Goal: Task Accomplishment & Management: Use online tool/utility

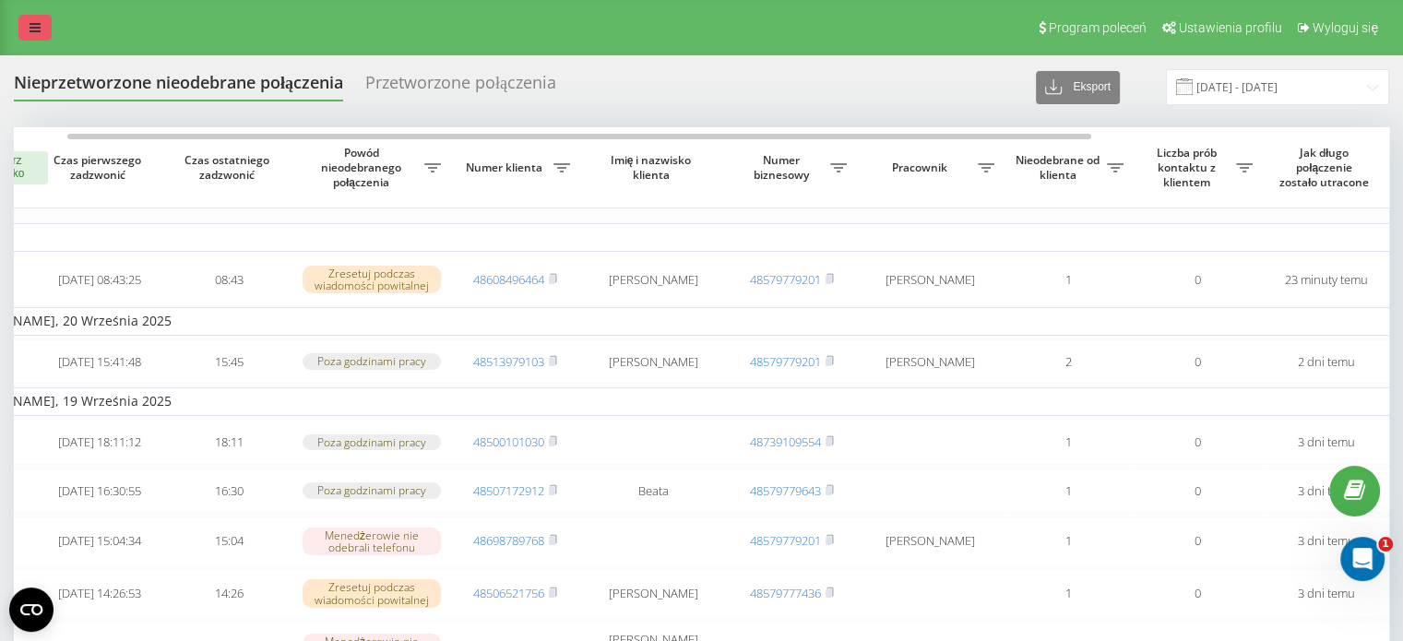
click at [30, 27] on icon at bounding box center [35, 27] width 11 height 13
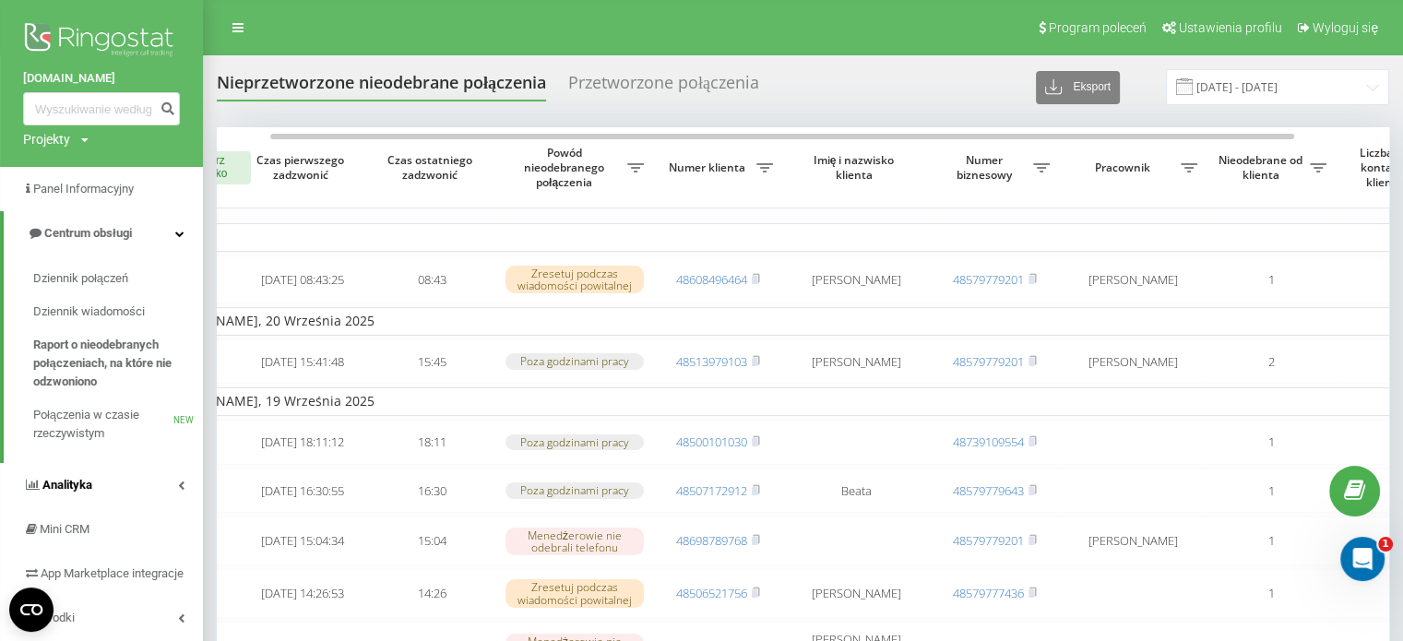
click at [92, 483] on link "Analityka" at bounding box center [101, 485] width 203 height 44
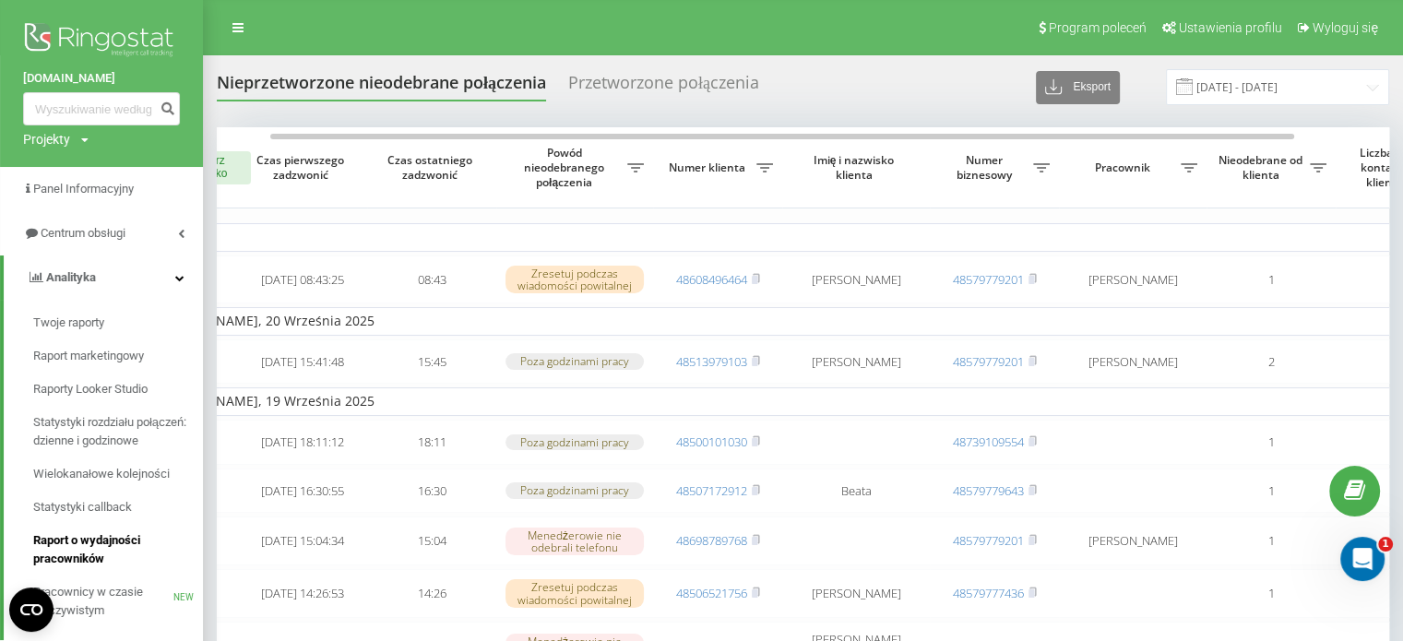
click at [93, 538] on span "Raport o wydajności pracowników" at bounding box center [113, 549] width 161 height 37
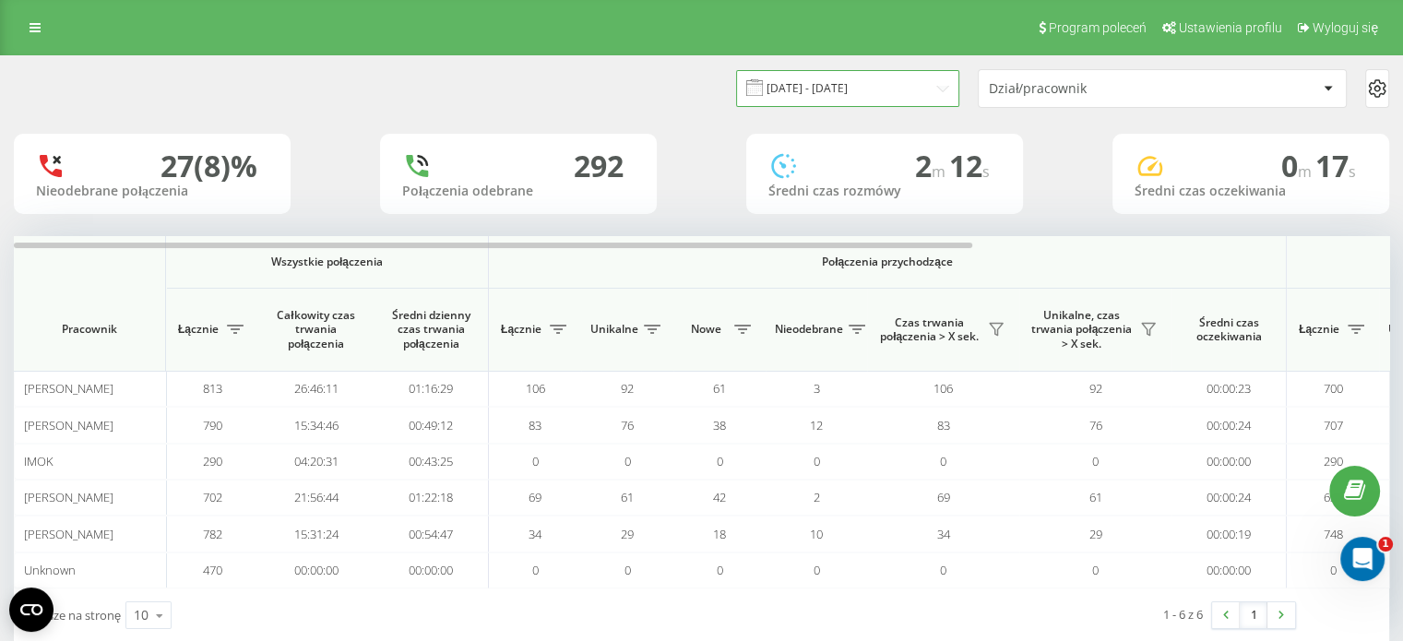
click at [899, 95] on input "[DATE] - [DATE]" at bounding box center [847, 88] width 223 height 36
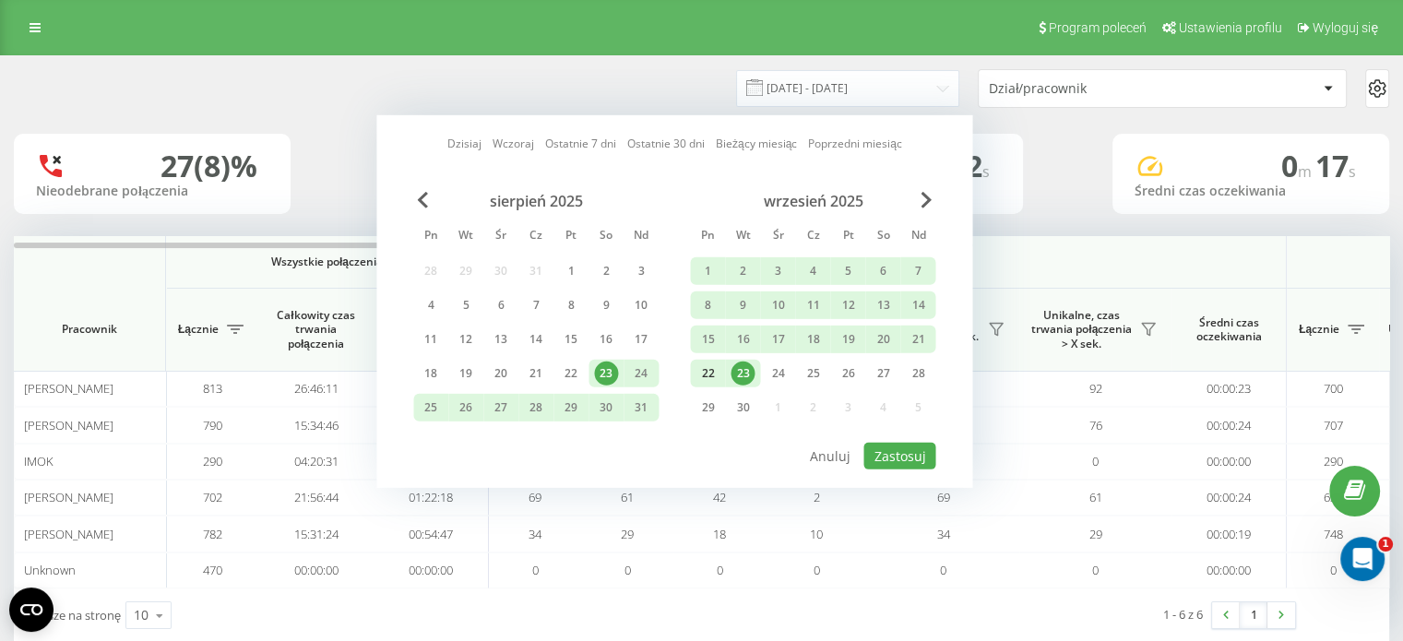
click at [705, 375] on div "22" at bounding box center [708, 374] width 24 height 24
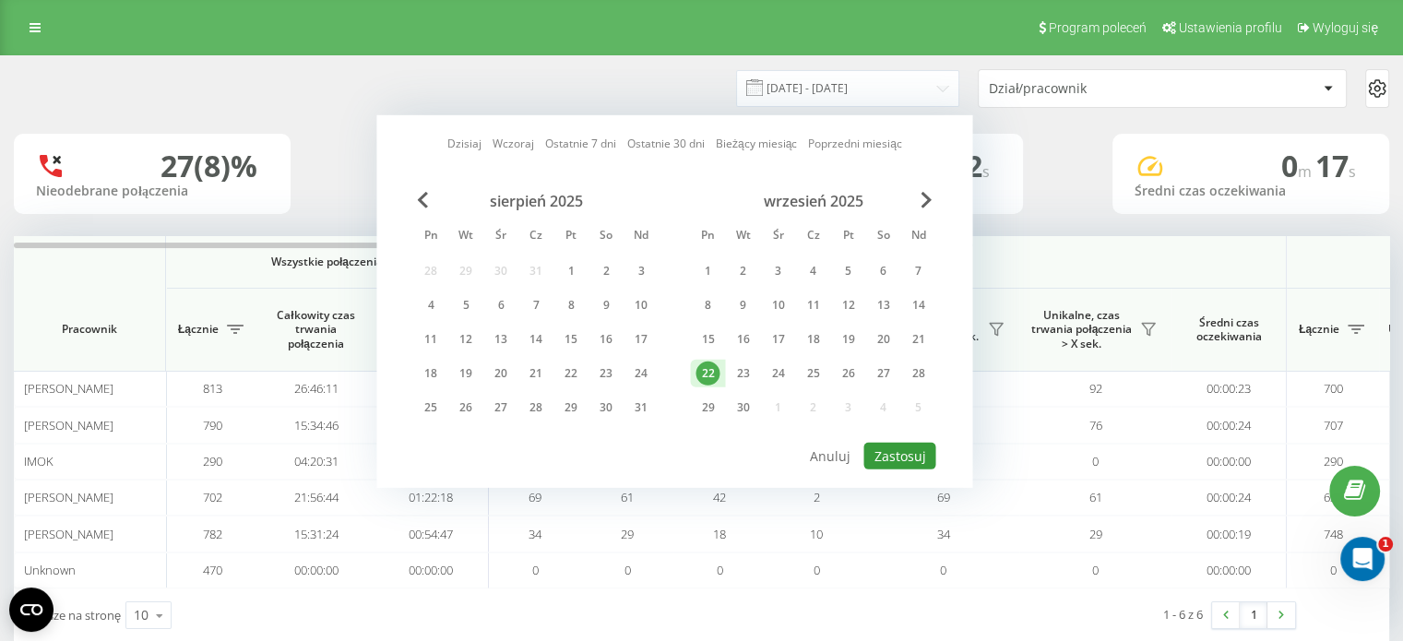
click at [882, 447] on button "Zastosuj" at bounding box center [900, 456] width 72 height 27
type input "22.09.2025 - 22.09.2025"
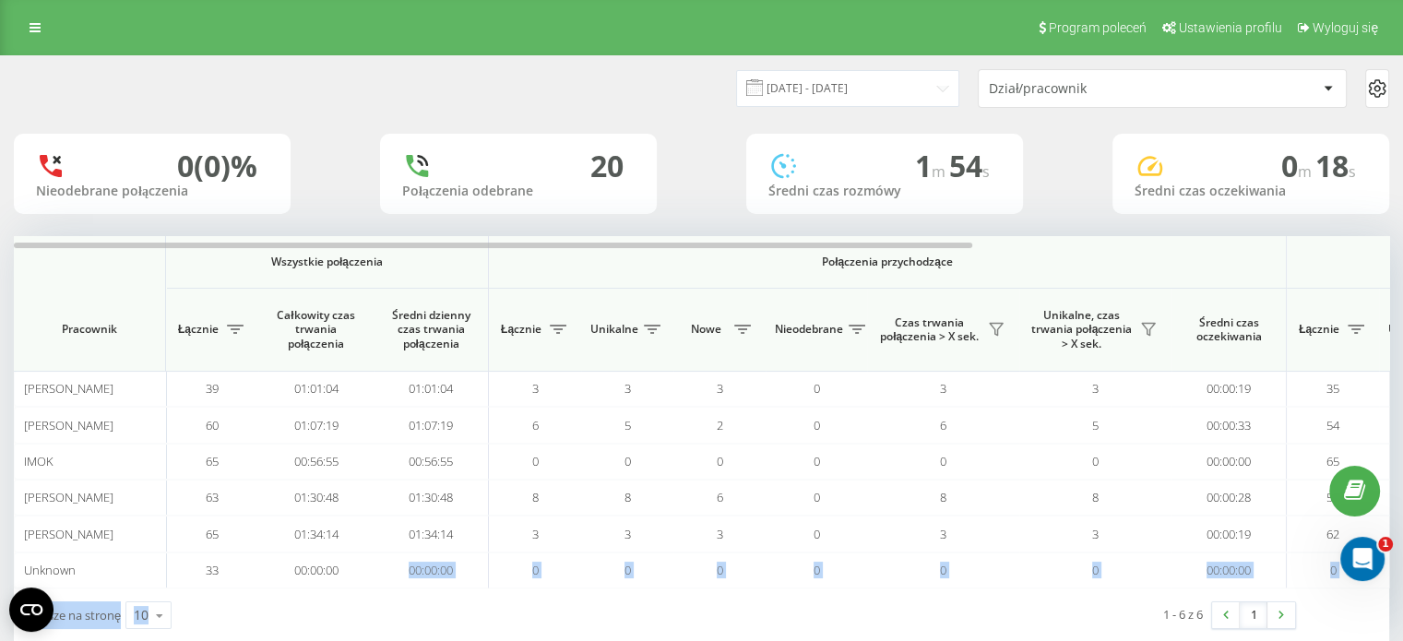
drag, startPoint x: 343, startPoint y: 604, endPoint x: 343, endPoint y: 617, distance: 12.9
click at [343, 617] on div "Wszystkie połączenia Połączenia przychodzące Połączenia wychodzące Pracownik Łą…" at bounding box center [702, 439] width 1376 height 406
click at [30, 23] on icon at bounding box center [35, 27] width 11 height 13
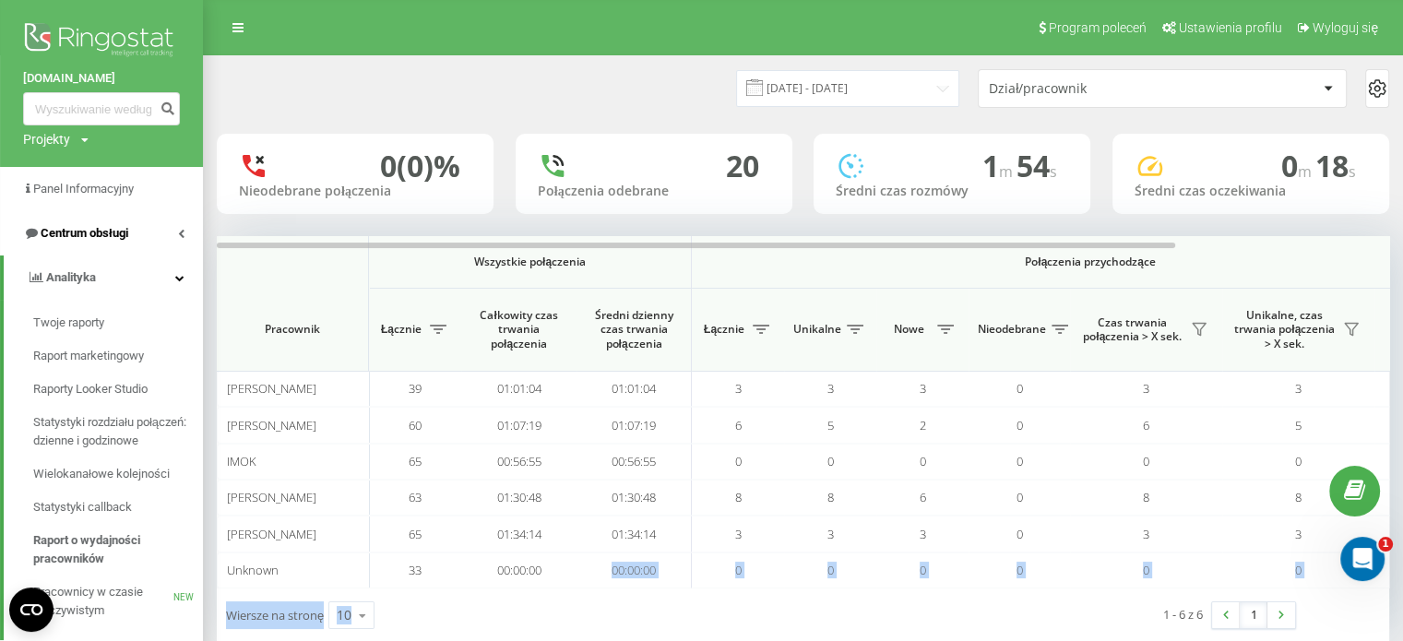
click at [113, 239] on span "Centrum obsługi" at bounding box center [85, 233] width 88 height 14
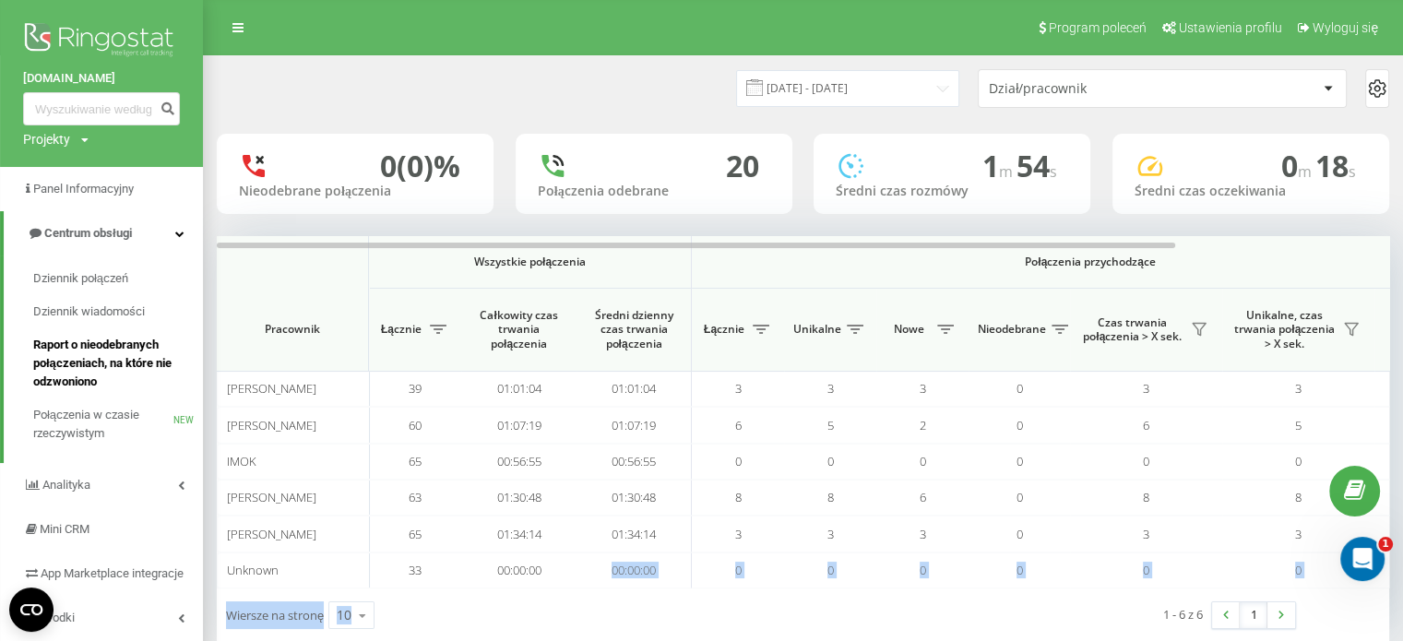
click at [98, 344] on span "Raport o nieodebranych połączeniach, na które nie odzwoniono" at bounding box center [113, 363] width 161 height 55
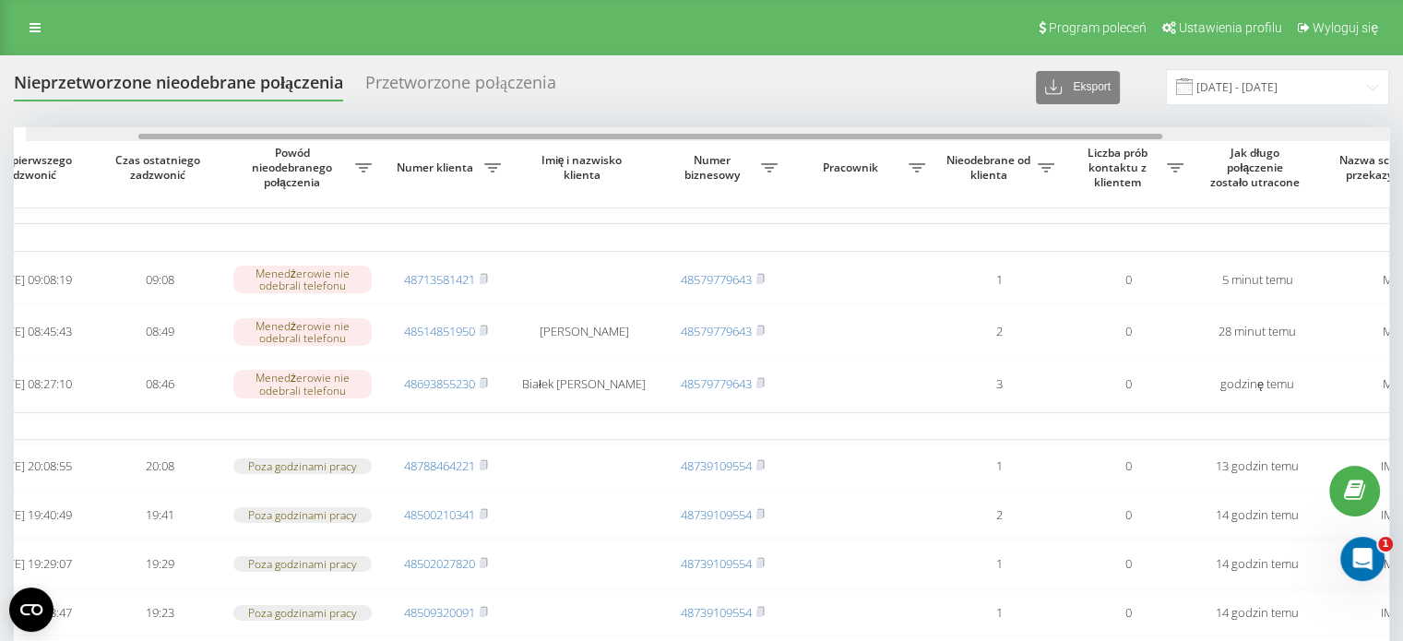
scroll to position [0, 168]
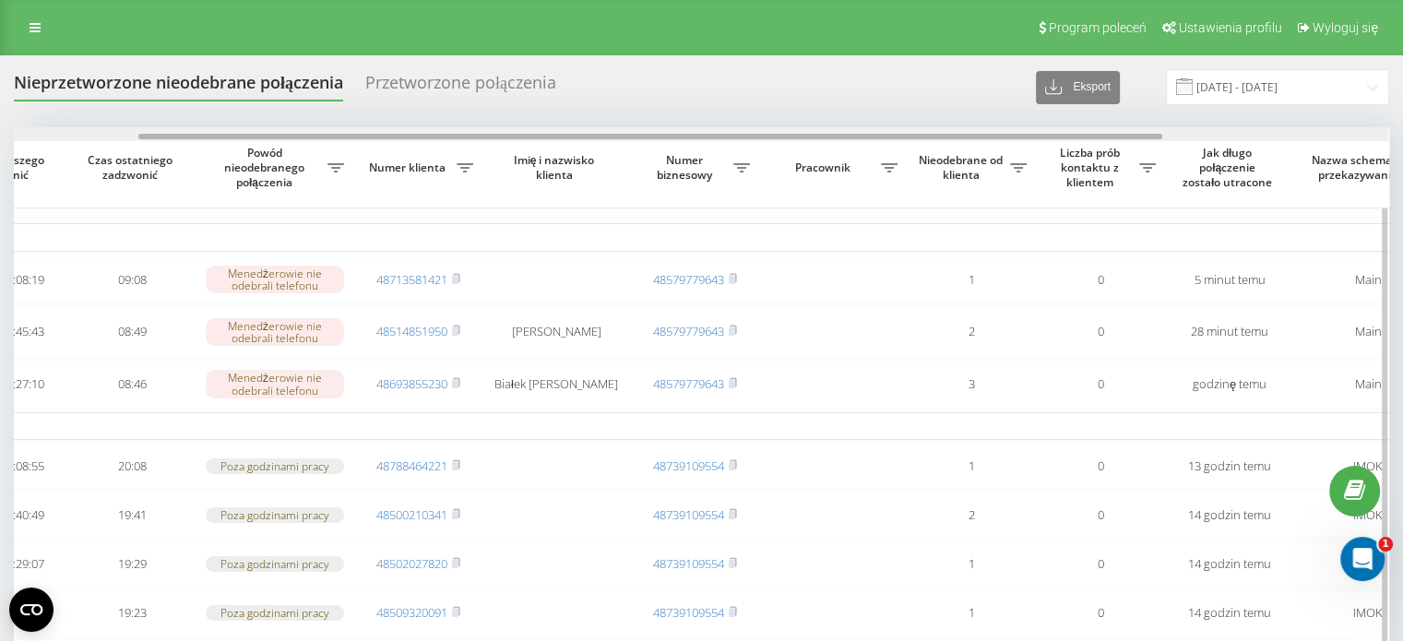
drag, startPoint x: 498, startPoint y: 135, endPoint x: 624, endPoint y: 129, distance: 125.6
click at [624, 129] on div at bounding box center [701, 134] width 1375 height 14
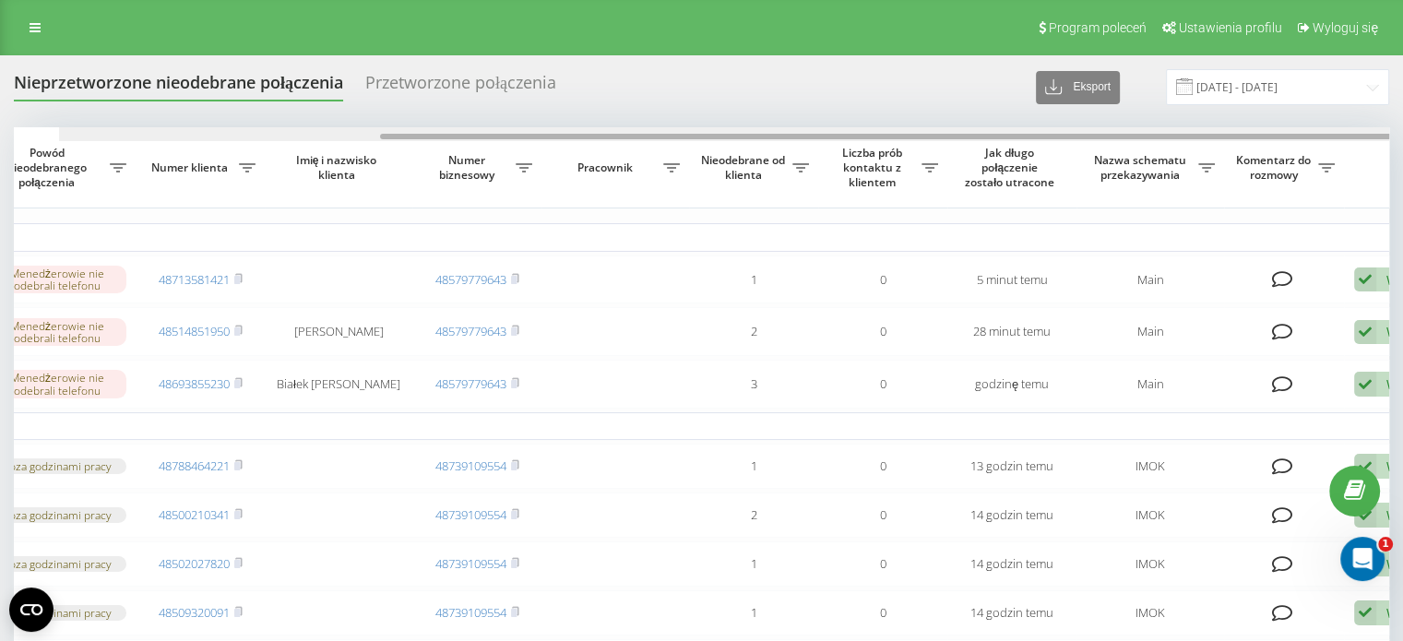
scroll to position [0, 469]
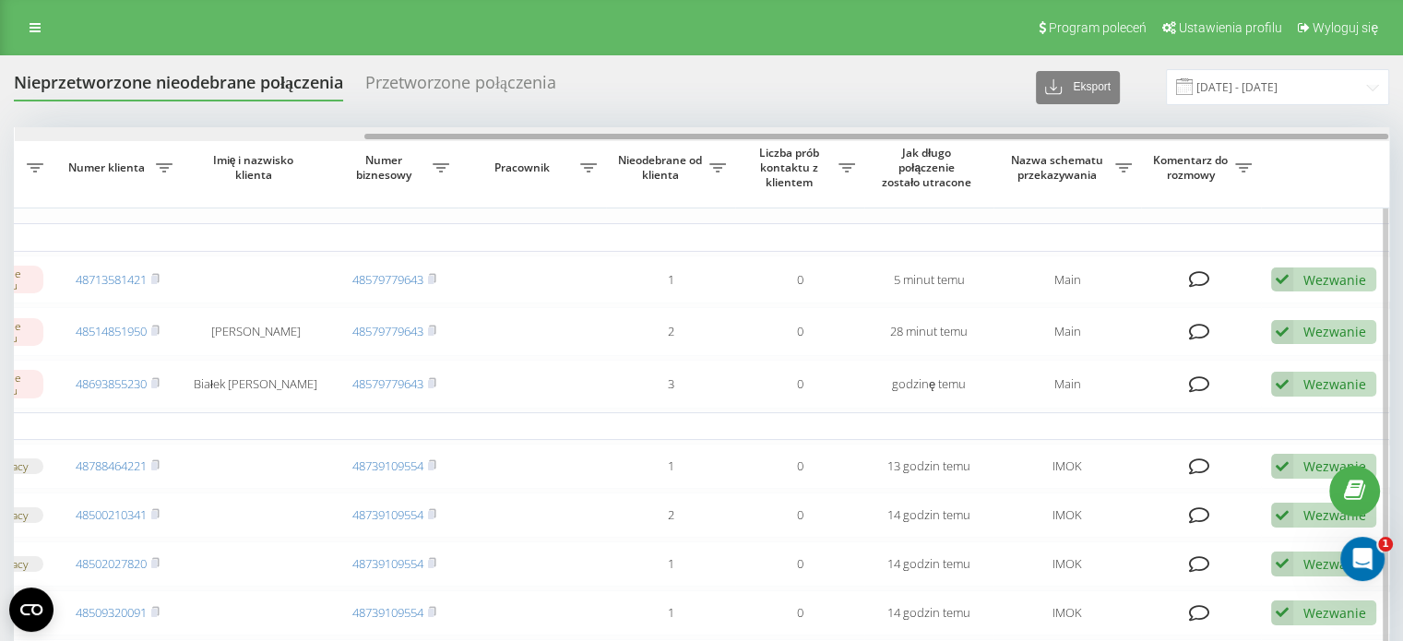
drag, startPoint x: 583, startPoint y: 133, endPoint x: 830, endPoint y: 143, distance: 247.5
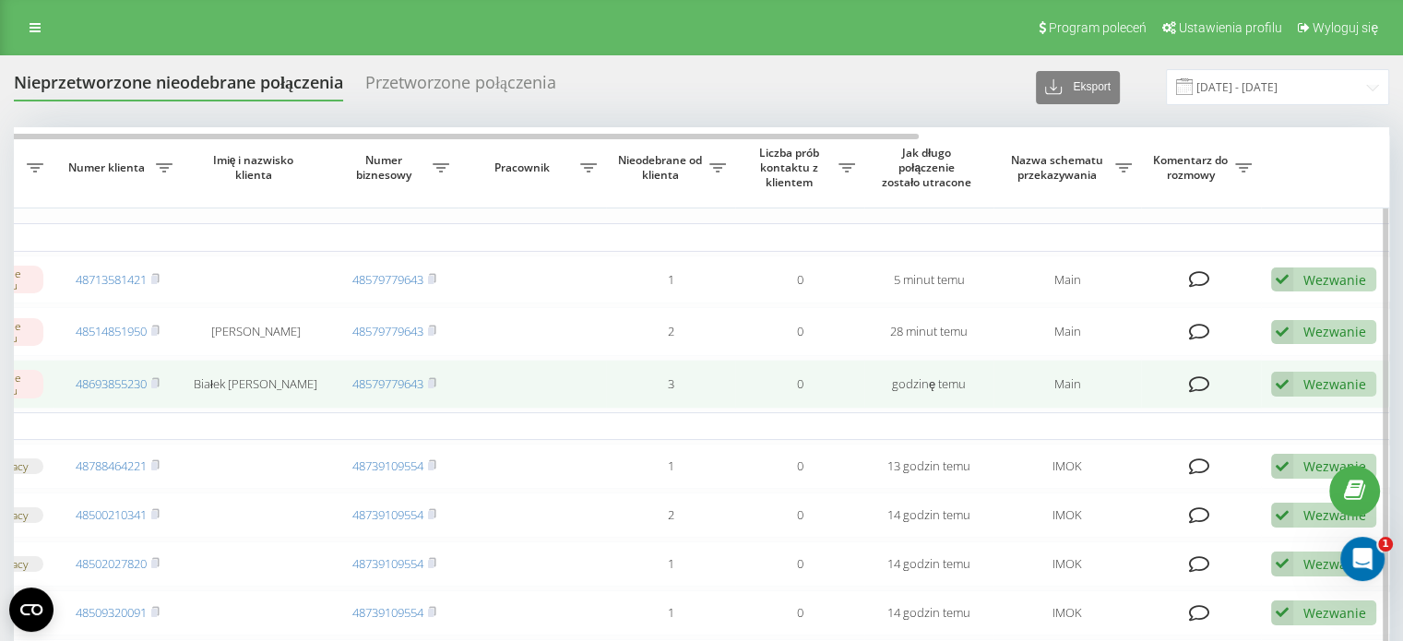
scroll to position [92, 0]
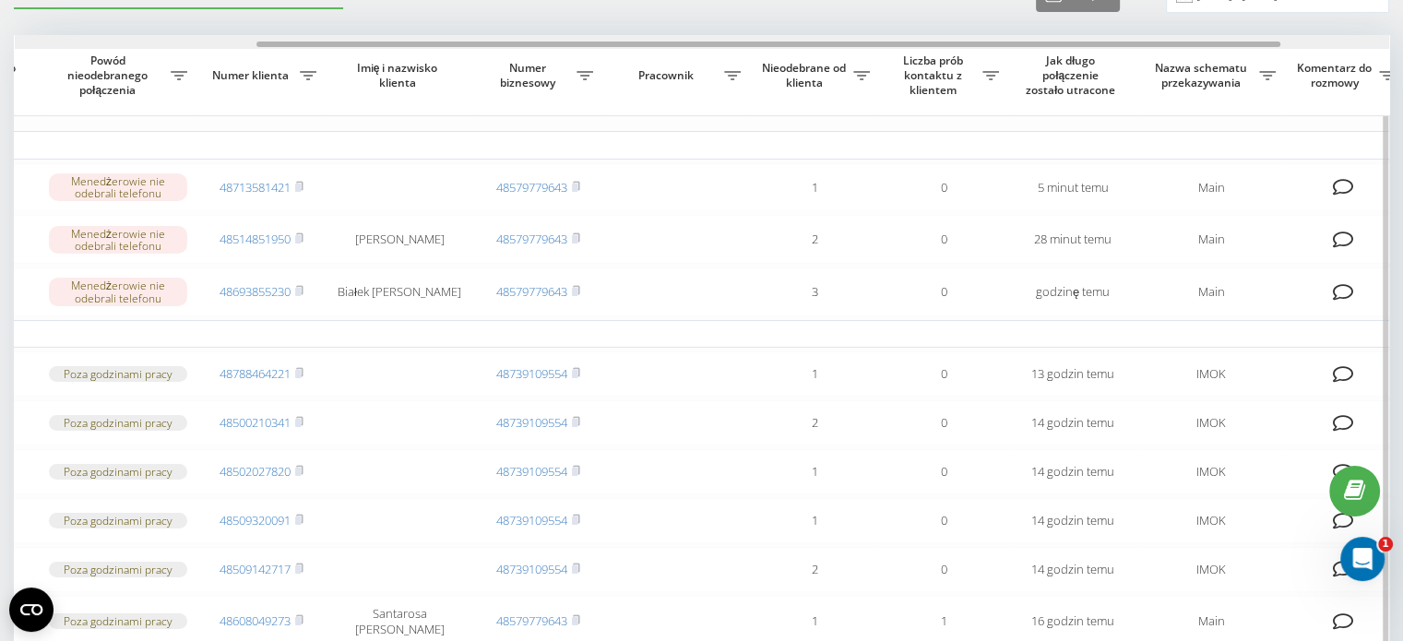
drag, startPoint x: 631, startPoint y: 42, endPoint x: 528, endPoint y: 46, distance: 103.4
click at [526, 43] on div at bounding box center [768, 45] width 1024 height 6
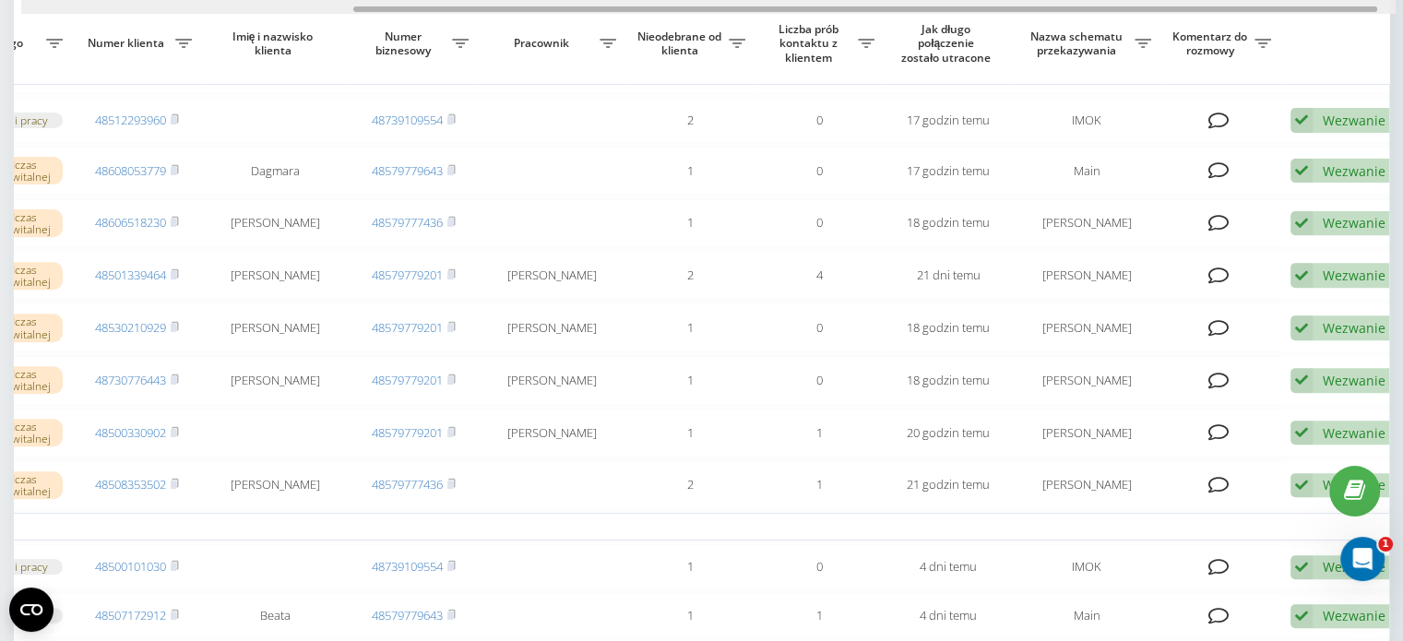
scroll to position [0, 469]
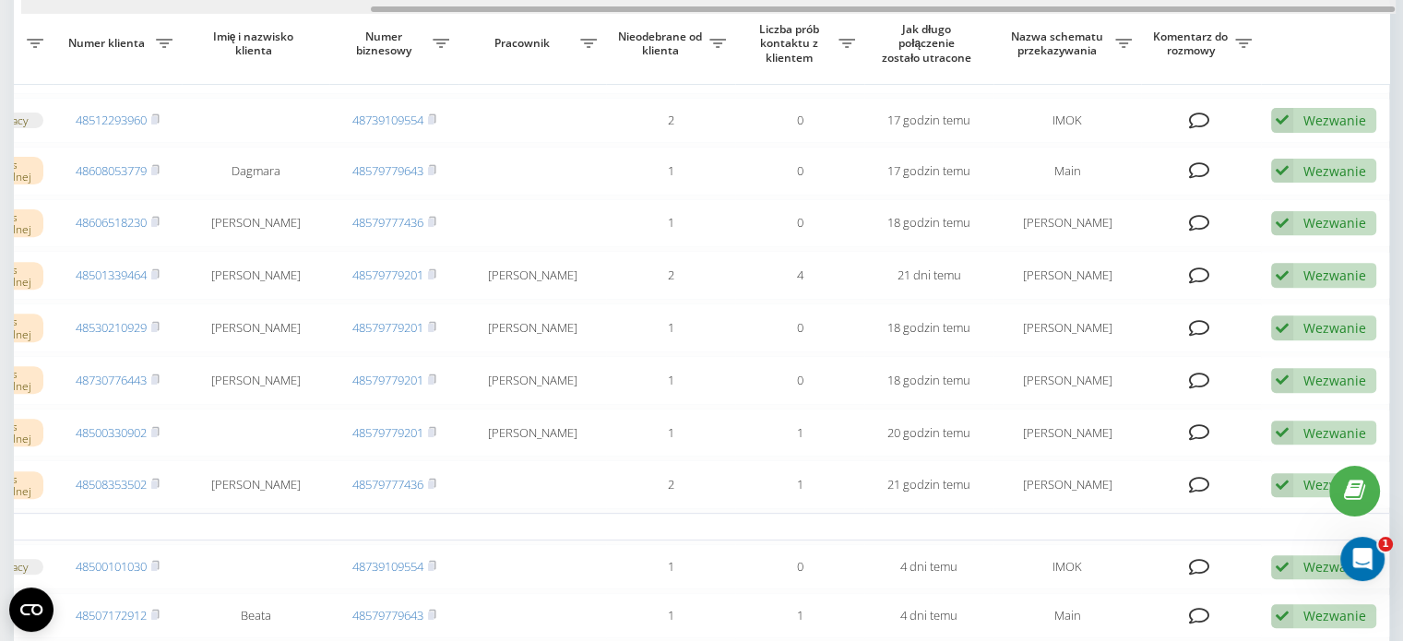
drag, startPoint x: 394, startPoint y: 6, endPoint x: 515, endPoint y: -8, distance: 121.8
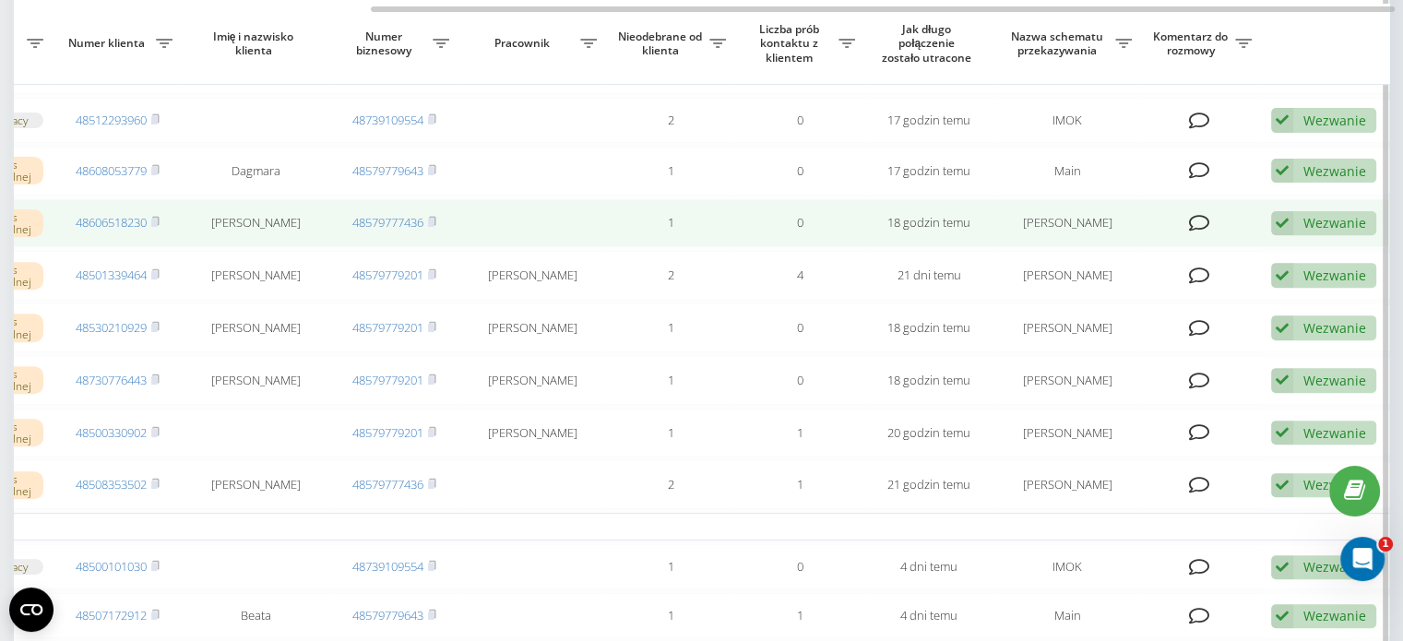
click at [1352, 232] on div "Wezwanie" at bounding box center [1335, 223] width 63 height 18
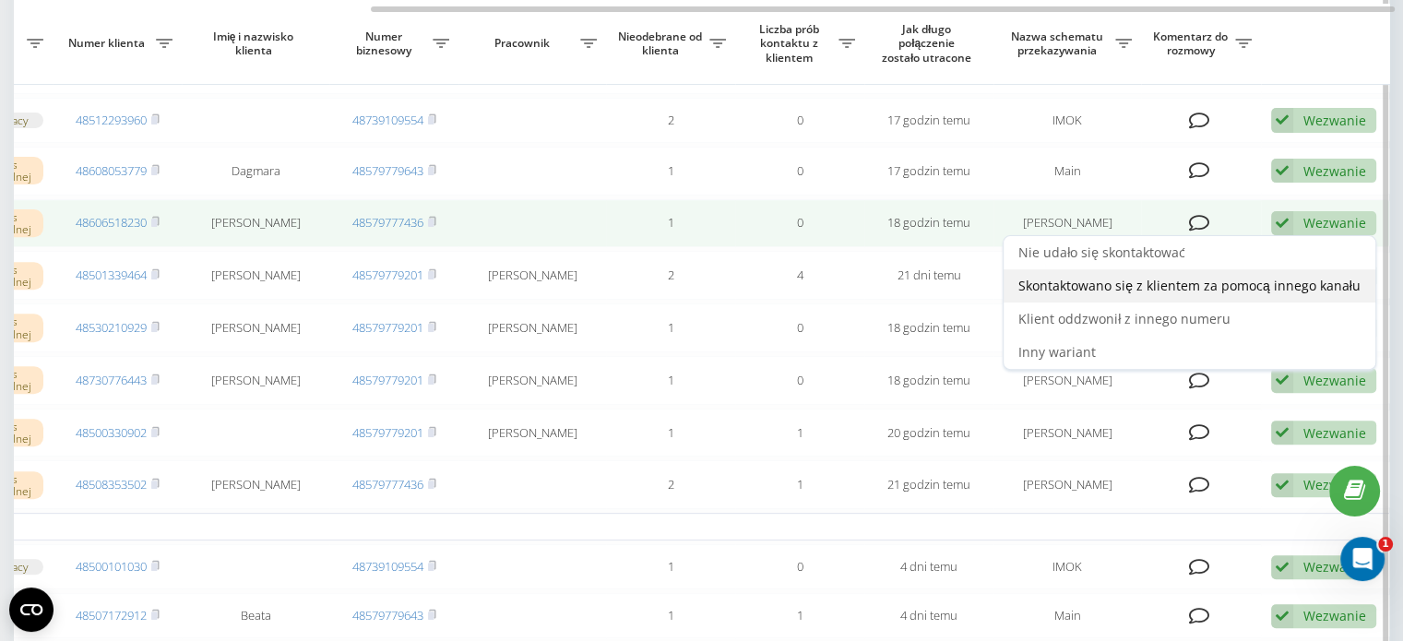
click at [1186, 294] on span "Skontaktowano się z klientem za pomocą innego kanału" at bounding box center [1190, 286] width 342 height 18
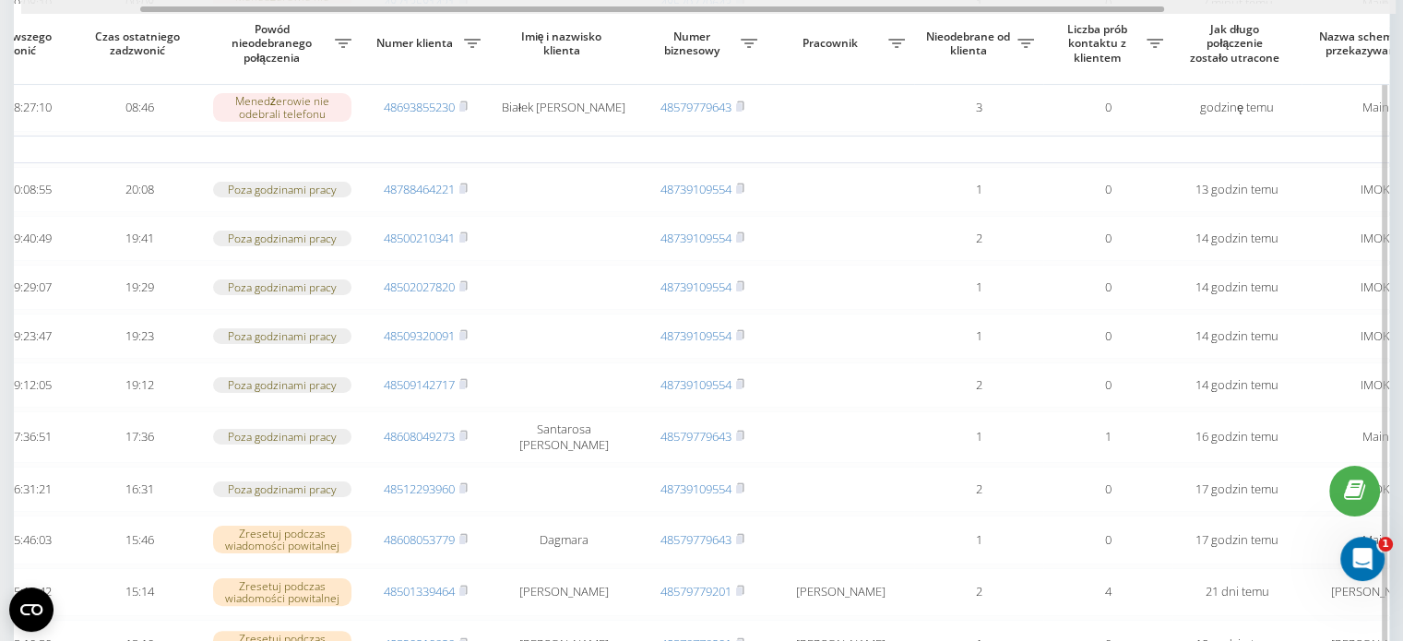
scroll to position [0, 179]
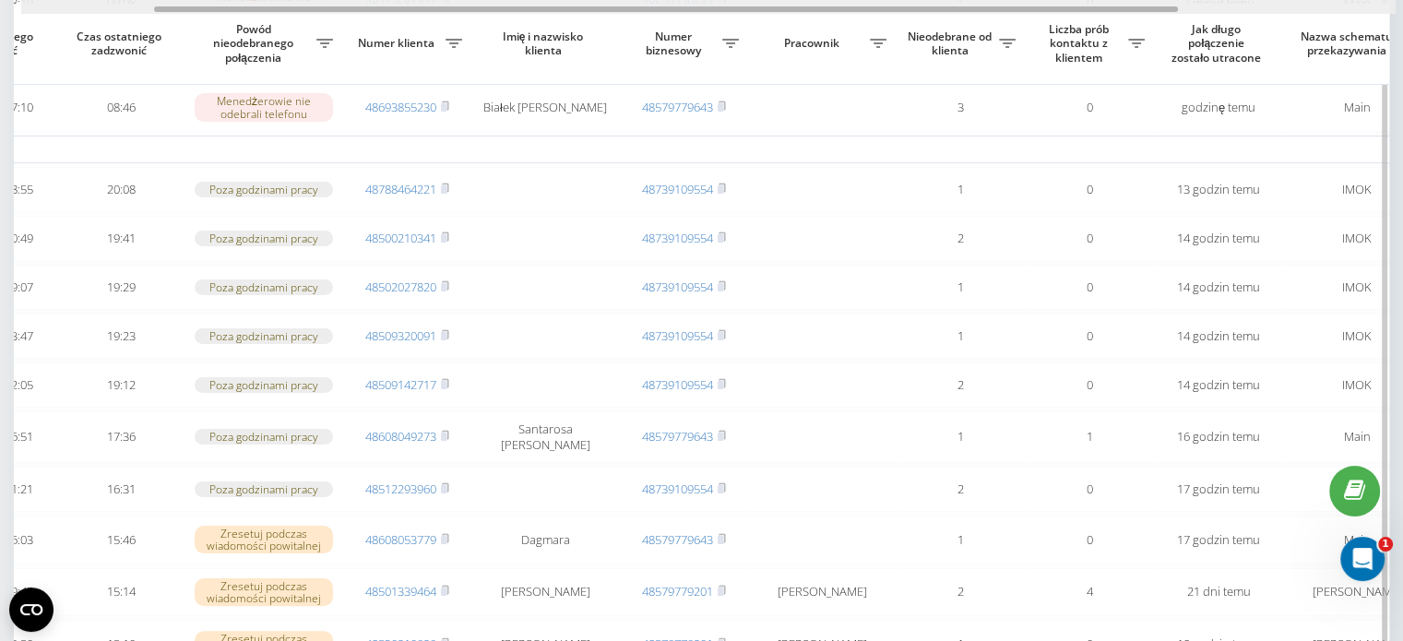
drag, startPoint x: 467, startPoint y: 6, endPoint x: 601, endPoint y: 7, distance: 133.8
click at [601, 7] on div at bounding box center [666, 9] width 1024 height 6
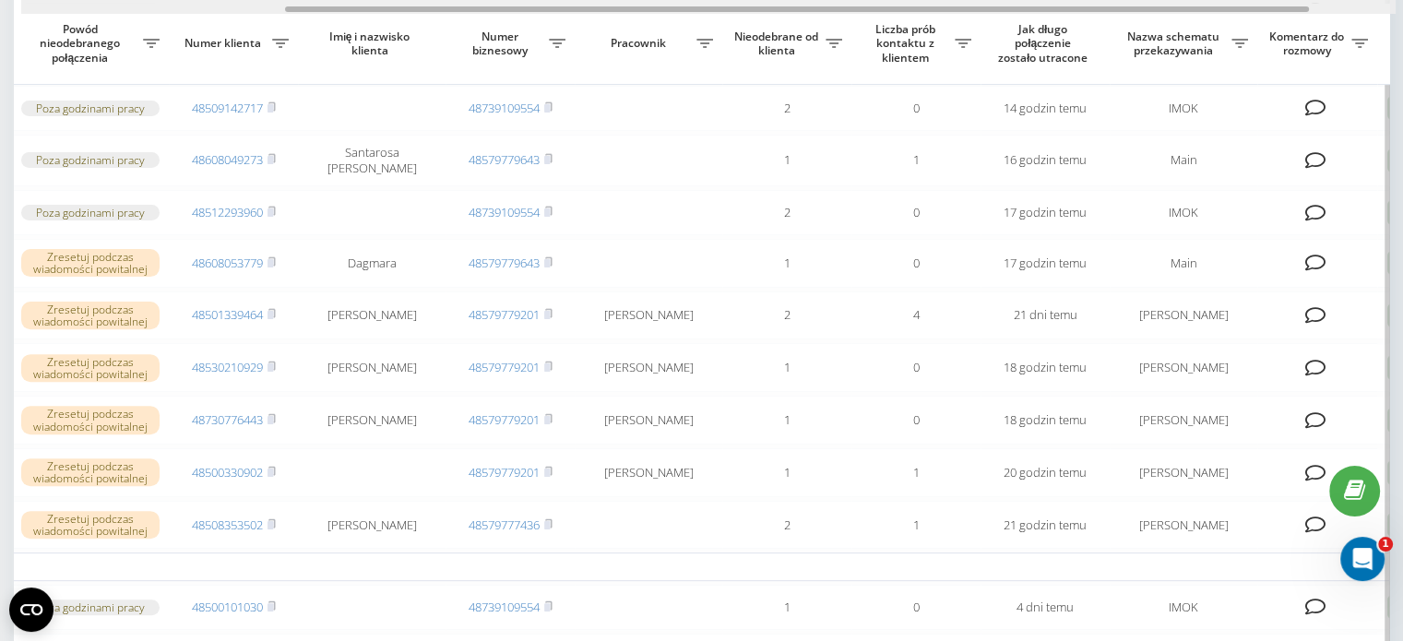
scroll to position [0, 362]
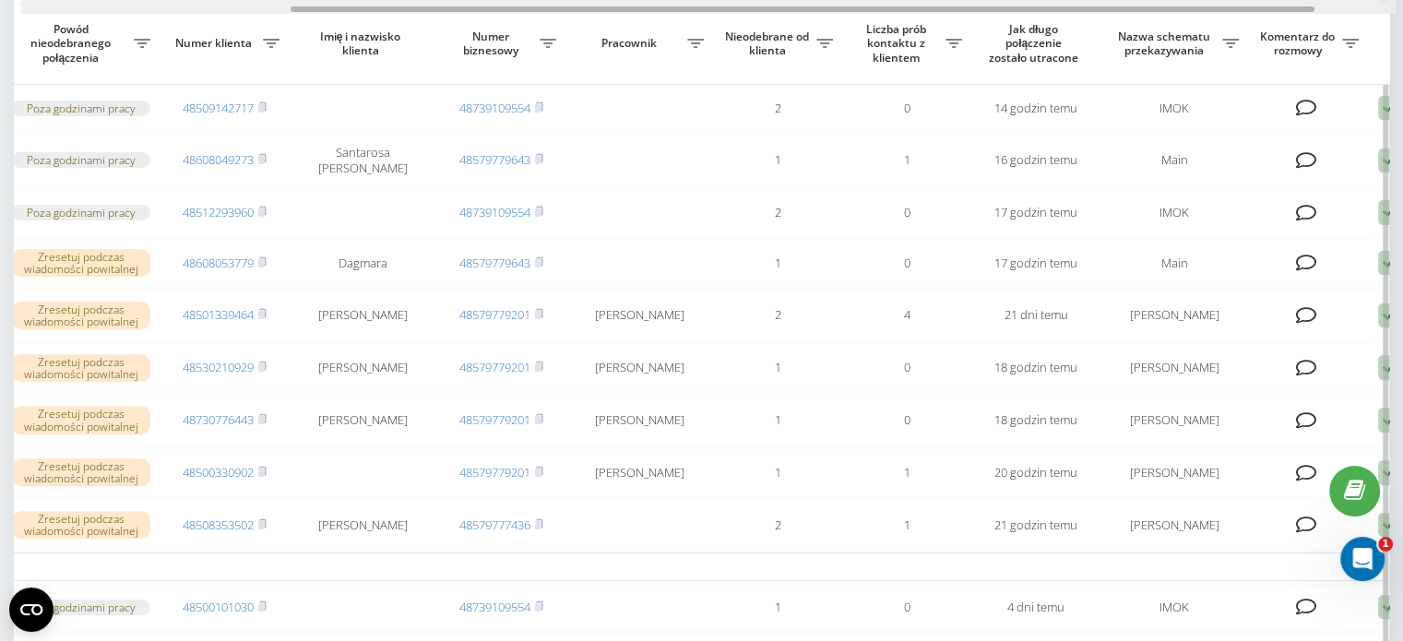
drag, startPoint x: 613, startPoint y: 8, endPoint x: 749, endPoint y: 2, distance: 136.7
click at [749, 2] on div at bounding box center [708, 7] width 1375 height 14
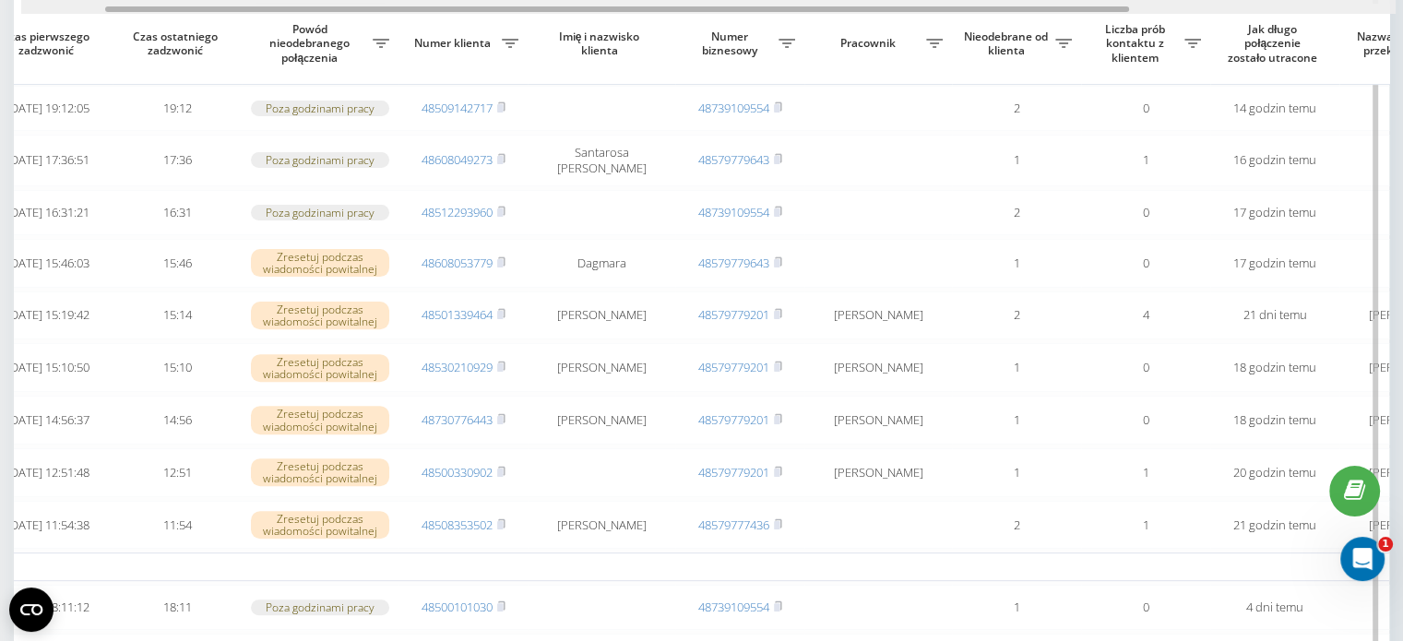
scroll to position [0, 113]
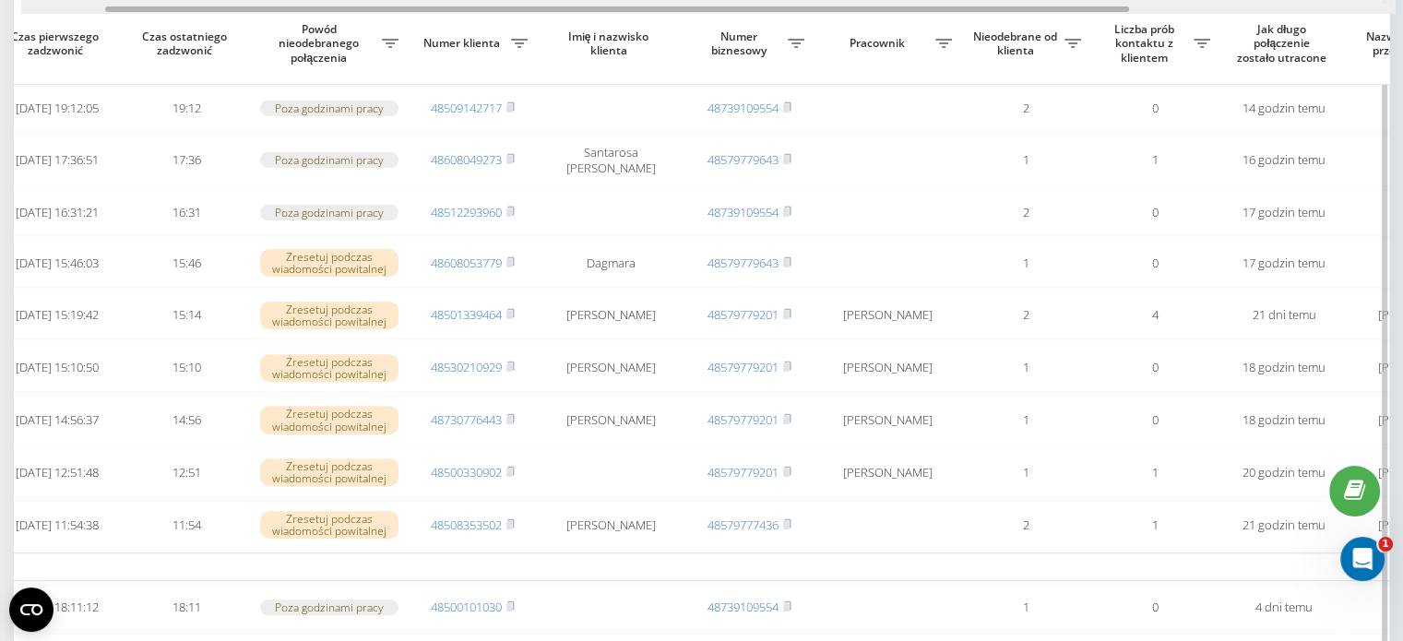
drag, startPoint x: 466, startPoint y: 11, endPoint x: 280, endPoint y: 36, distance: 187.1
click at [280, 36] on div "Wybierz wszystko Czas pierwszego zadzwonić Czas ostatniego zadzwonić Powód nieo…" at bounding box center [702, 374] width 1376 height 1601
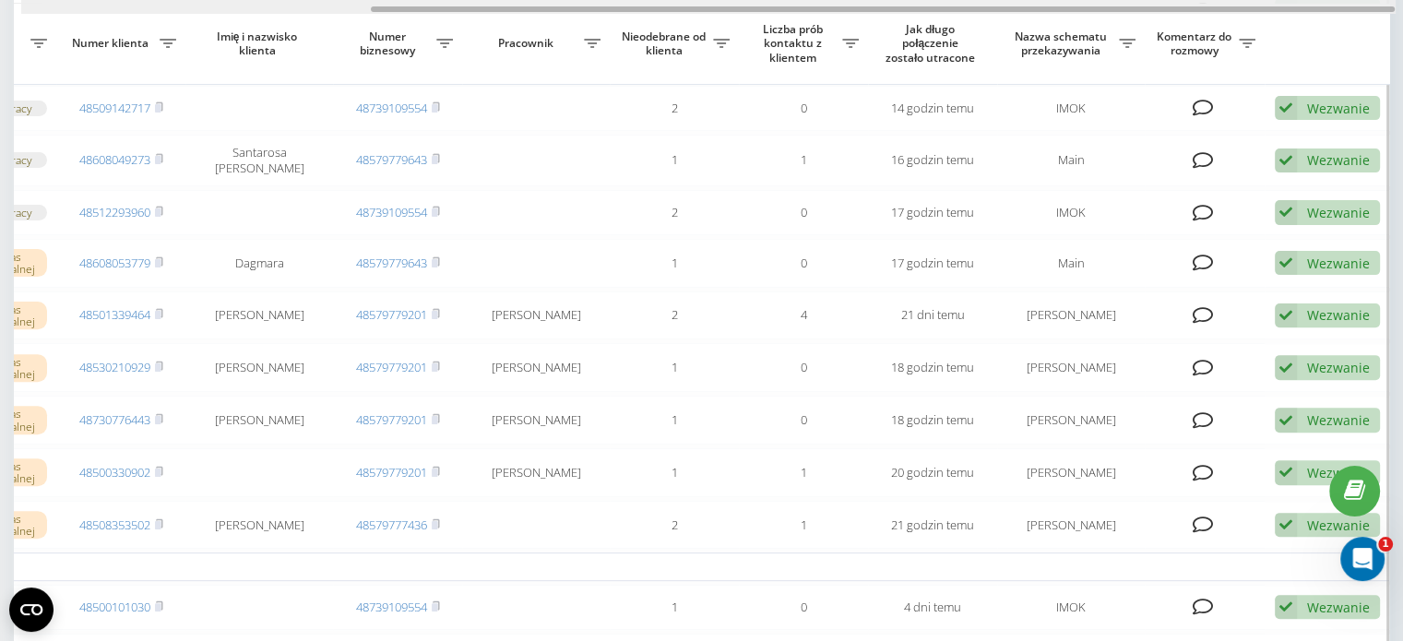
scroll to position [0, 469]
drag, startPoint x: 548, startPoint y: 6, endPoint x: 880, endPoint y: 4, distance: 332.1
click at [880, 4] on div at bounding box center [708, 7] width 1375 height 14
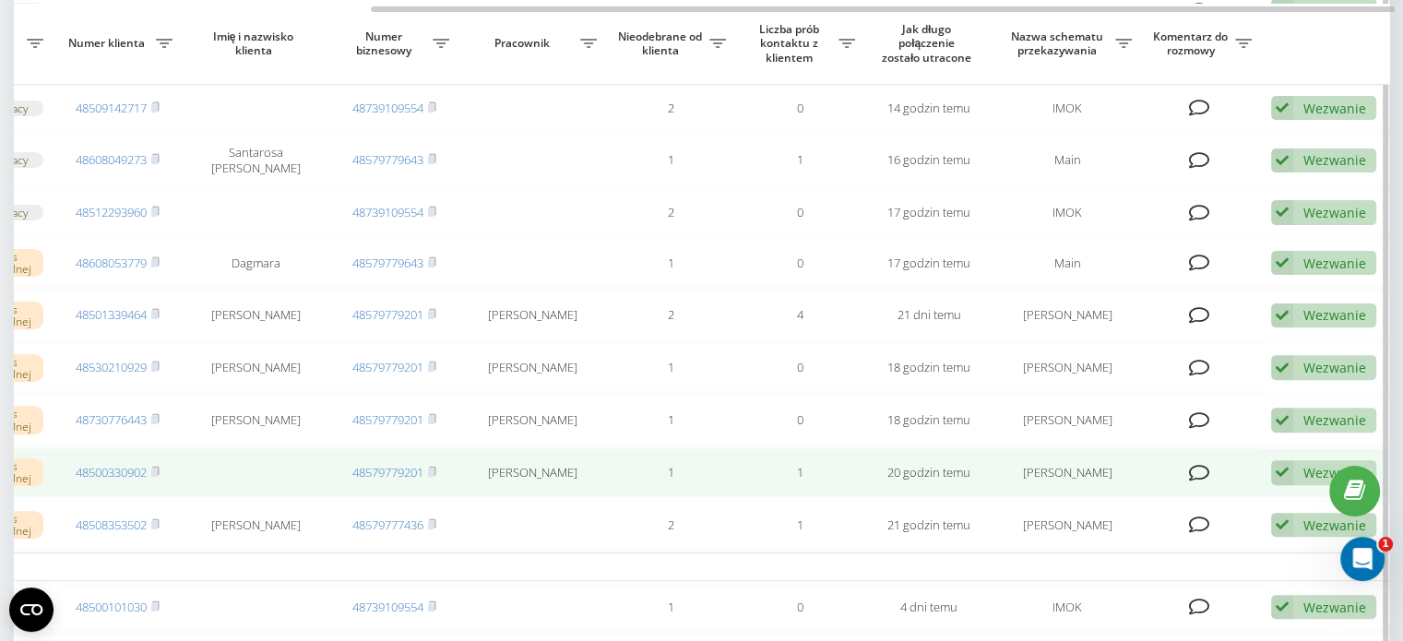
click at [1314, 482] on div "Wezwanie" at bounding box center [1335, 473] width 63 height 18
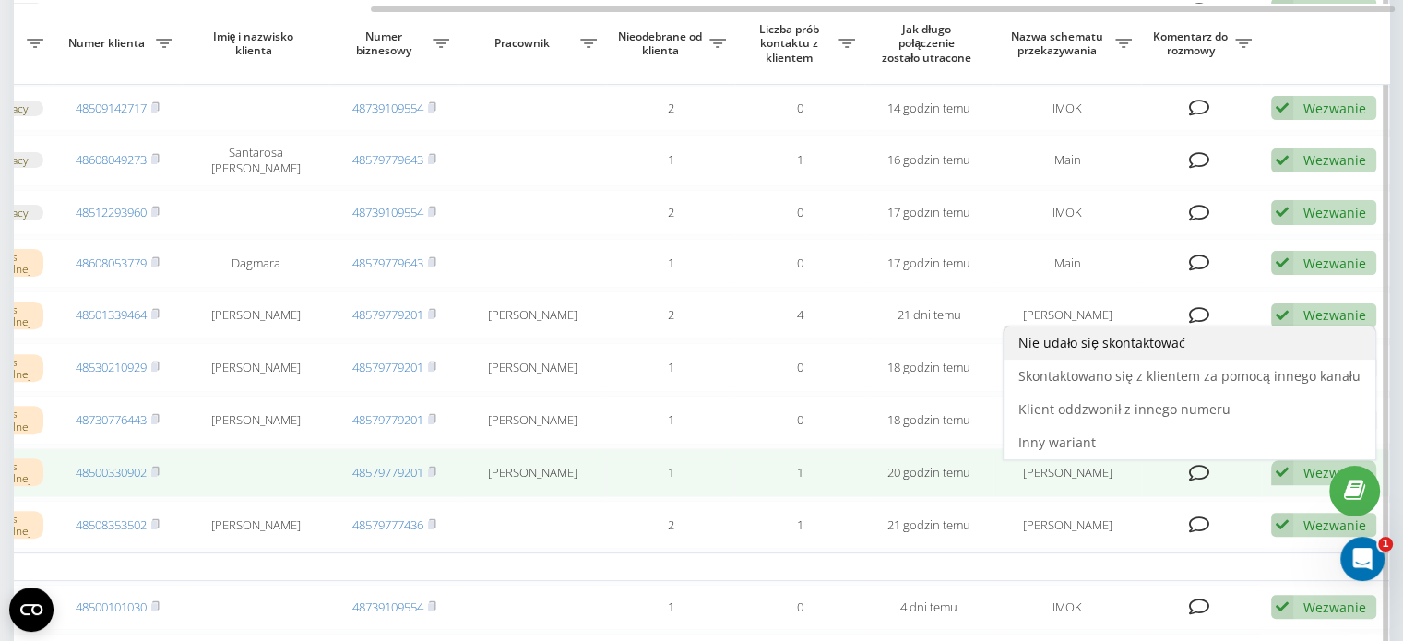
click at [1125, 351] on span "Nie udało się skontaktować" at bounding box center [1102, 343] width 167 height 18
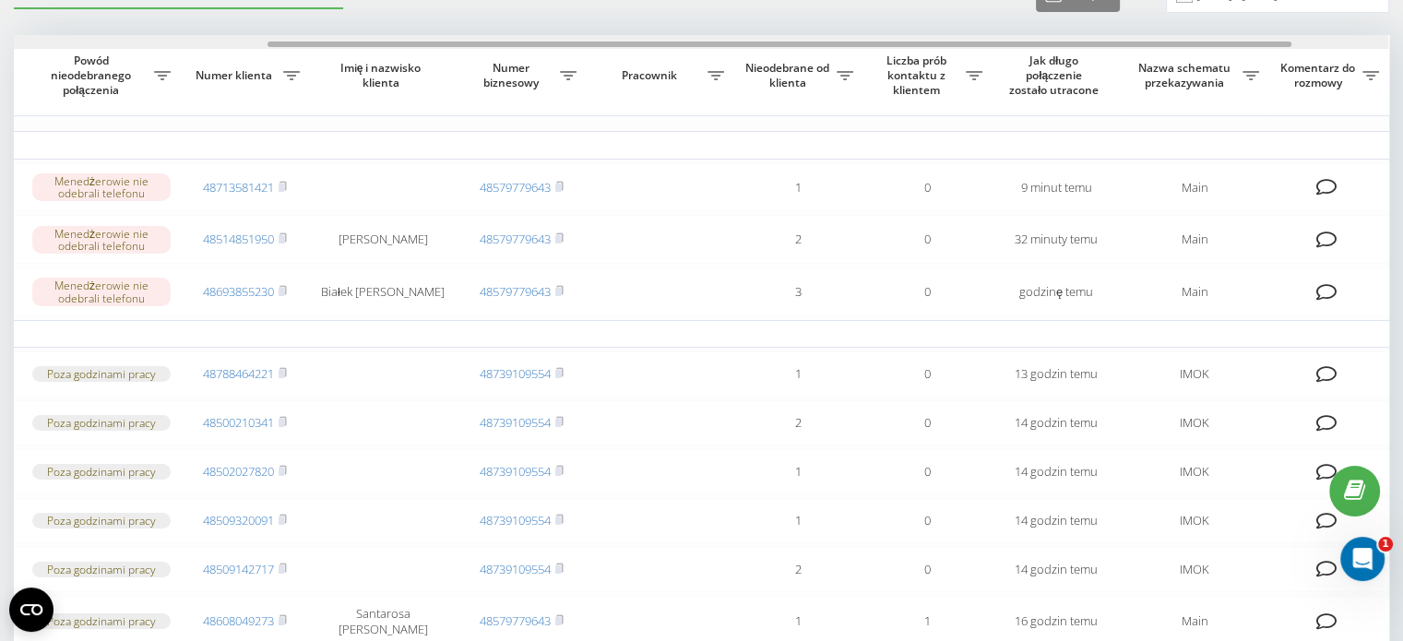
scroll to position [0, 343]
drag, startPoint x: 539, startPoint y: 43, endPoint x: 794, endPoint y: 39, distance: 255.6
click at [794, 39] on div at bounding box center [701, 42] width 1375 height 14
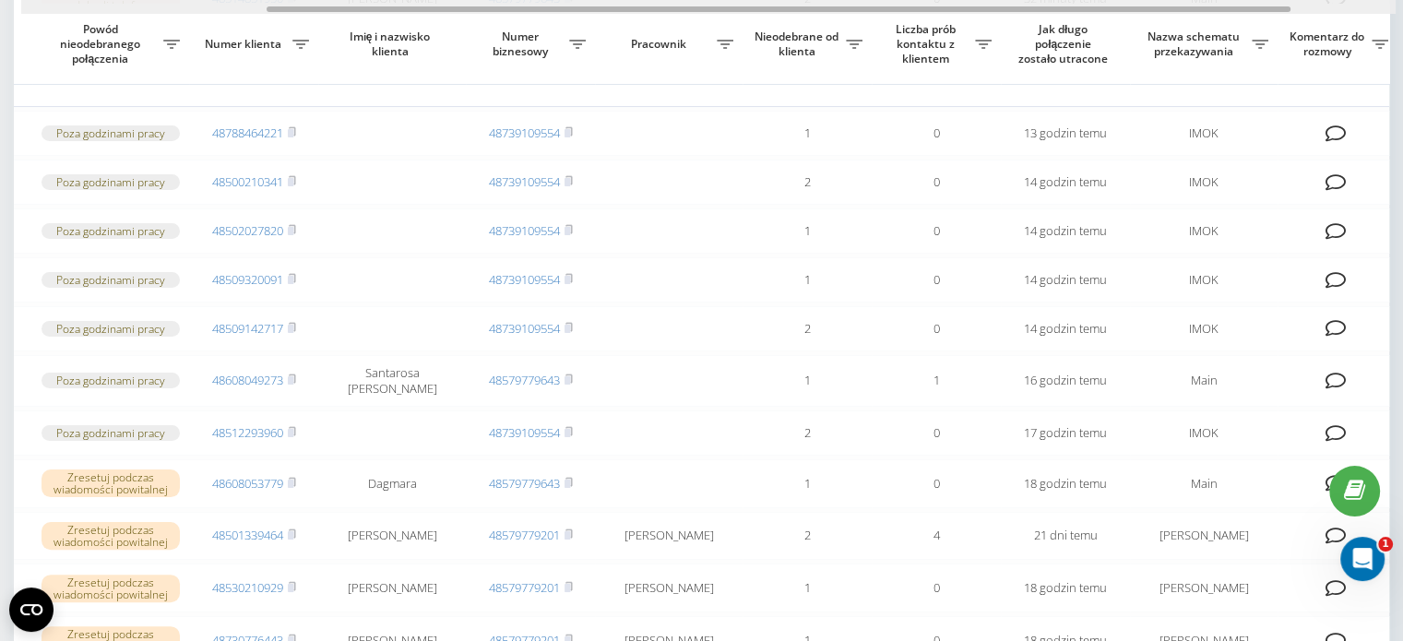
scroll to position [0, 328]
drag, startPoint x: 460, startPoint y: 6, endPoint x: 450, endPoint y: 42, distance: 37.4
click at [450, 42] on div "Wybierz wszystko Czas pierwszego zadzwonić Czas ostatniego zadzwonić Powód nieo…" at bounding box center [702, 608] width 1376 height 1628
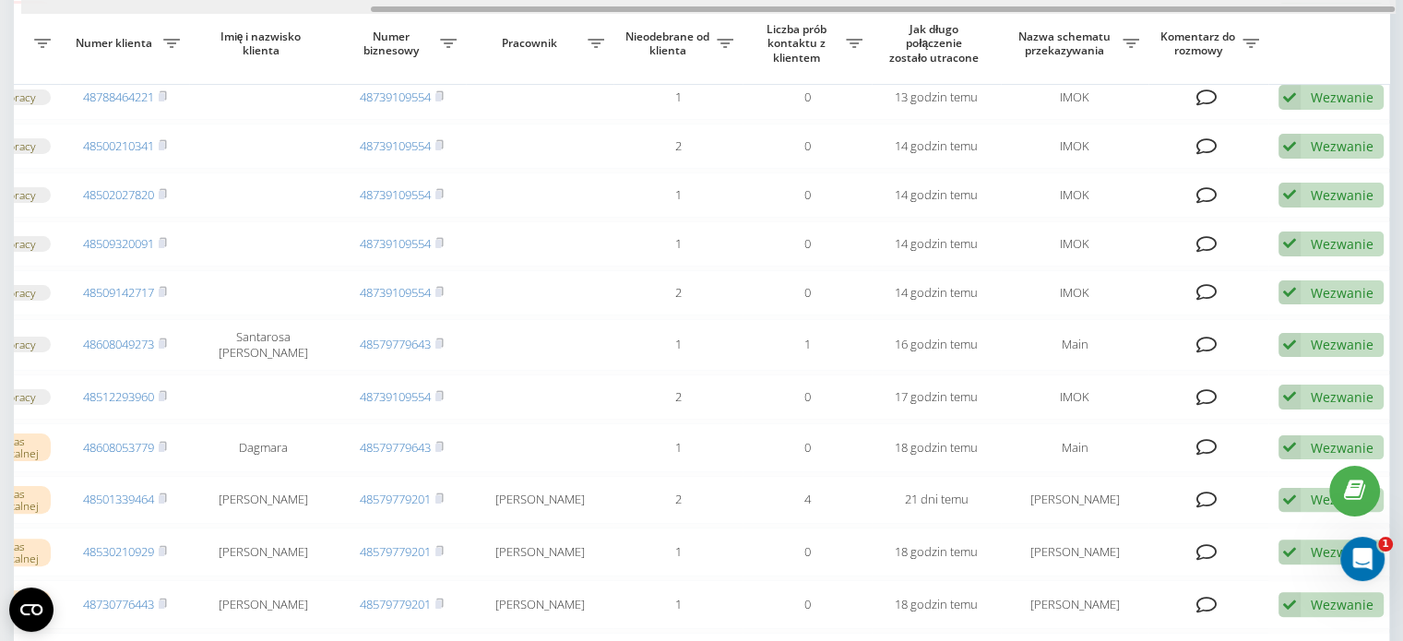
scroll to position [0, 469]
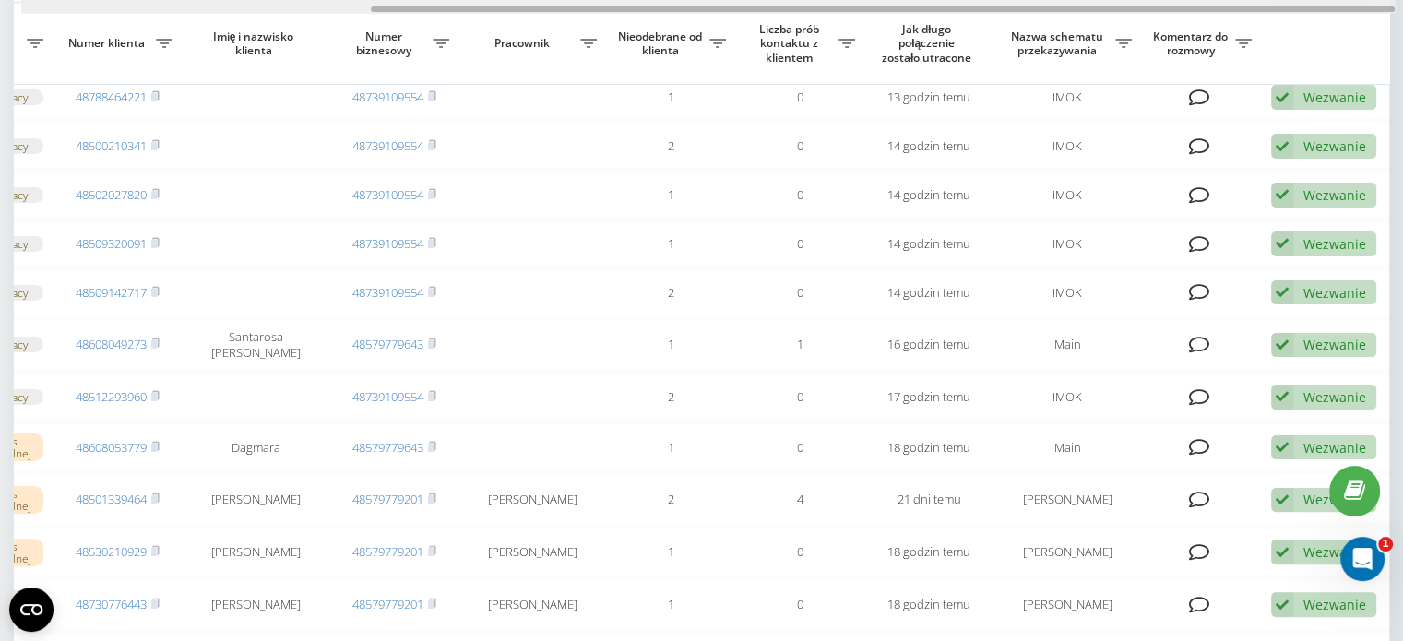
drag, startPoint x: 597, startPoint y: 8, endPoint x: 772, endPoint y: 6, distance: 175.3
click at [772, 6] on div at bounding box center [883, 9] width 1024 height 6
